Goal: Check status: Check status

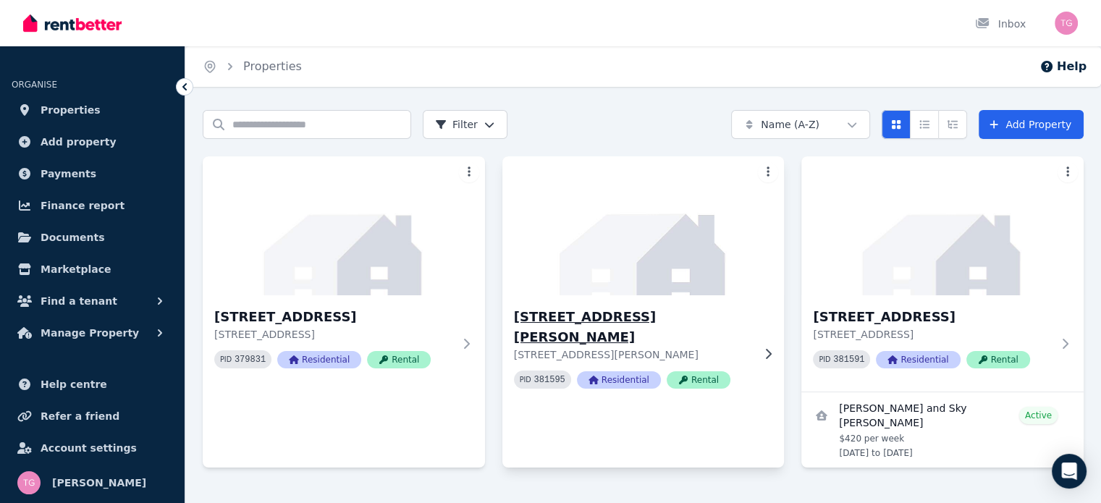
click at [615, 309] on h3 "[STREET_ADDRESS][PERSON_NAME]" at bounding box center [633, 327] width 239 height 41
